Goal: Find specific page/section: Find specific page/section

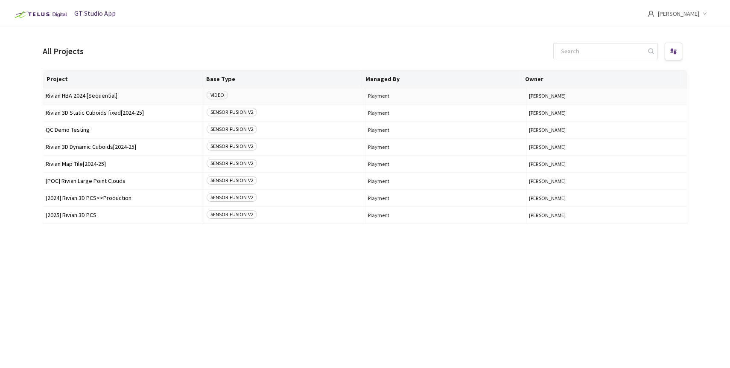
click at [113, 94] on span "Rivian HBA 2024 [Sequential]" at bounding box center [123, 96] width 155 height 6
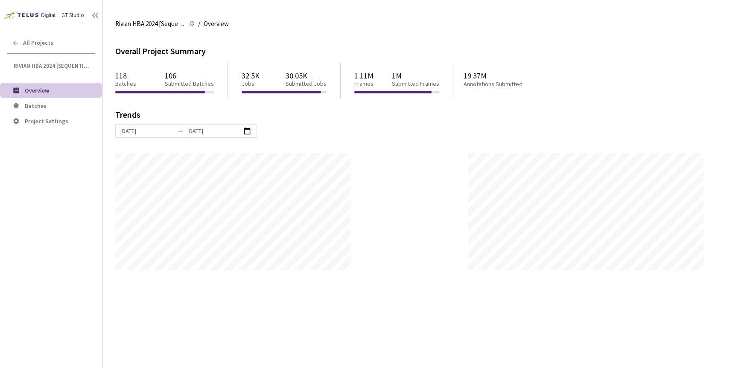
scroll to position [368, 730]
click at [39, 105] on span "Batches" at bounding box center [36, 106] width 22 height 8
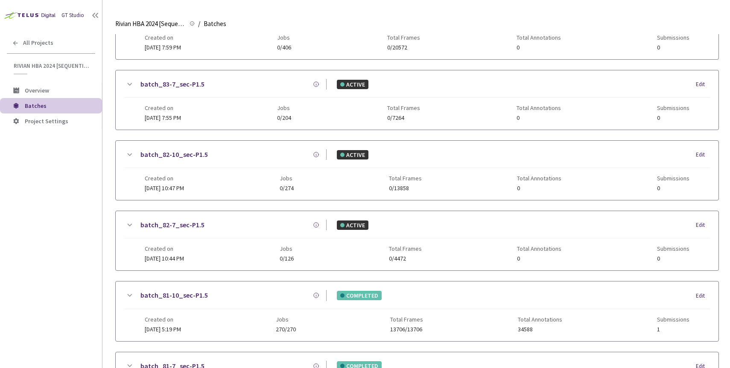
scroll to position [223, 0]
